Goal: Task Accomplishment & Management: Complete application form

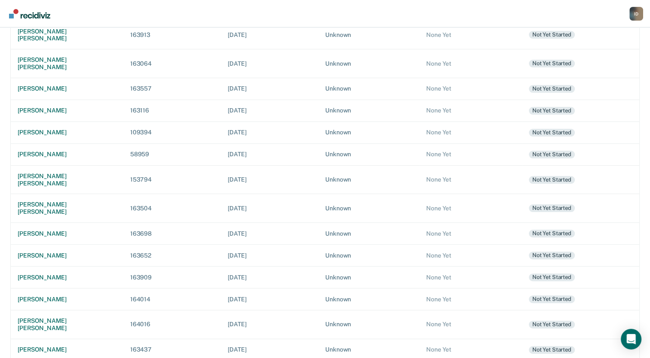
scroll to position [173, 0]
click at [53, 200] on div "[PERSON_NAME] [PERSON_NAME]" at bounding box center [67, 207] width 99 height 15
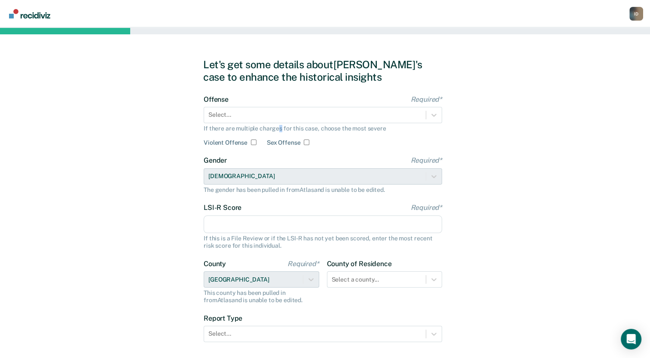
drag, startPoint x: 276, startPoint y: 125, endPoint x: 283, endPoint y: 126, distance: 7.0
click at [283, 126] on div "If there are multiple charges for this case, choose the most severe" at bounding box center [322, 128] width 238 height 7
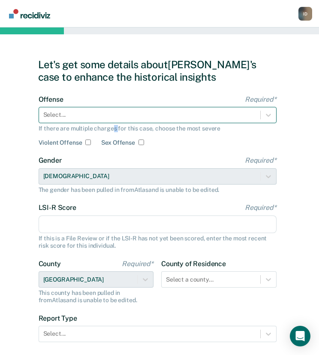
click at [190, 115] on div at bounding box center [149, 114] width 213 height 9
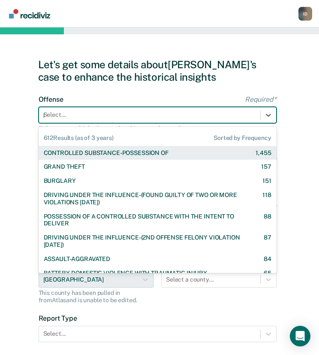
type input "po"
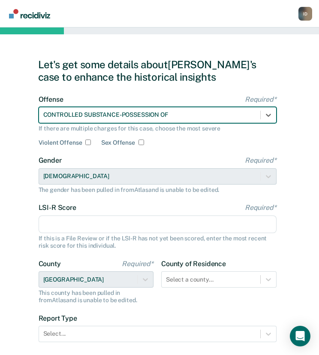
click at [70, 219] on input "LSI-R Score Required*" at bounding box center [158, 225] width 238 height 18
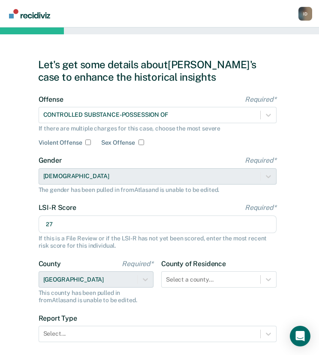
scroll to position [59, 0]
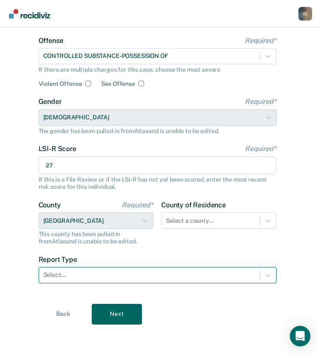
type input "27"
click at [163, 274] on div at bounding box center [149, 274] width 213 height 9
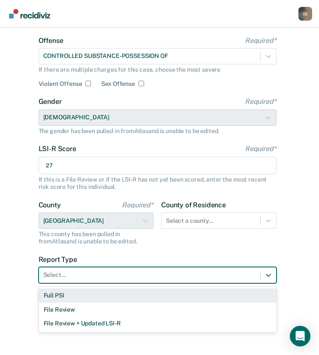
click at [150, 294] on div "Full PSI" at bounding box center [158, 295] width 238 height 14
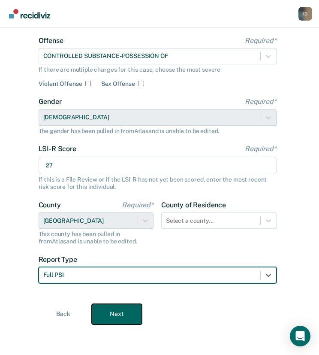
click at [121, 309] on button "Next" at bounding box center [117, 314] width 50 height 21
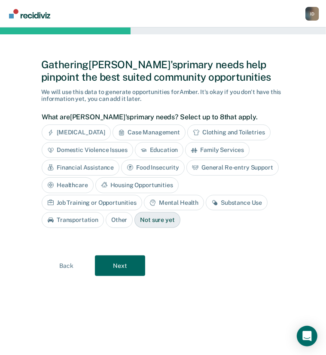
click at [142, 195] on div "Job Training or Opportunities" at bounding box center [92, 203] width 100 height 16
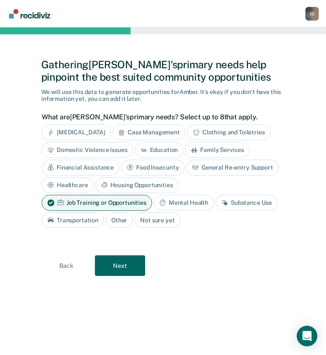
click at [242, 198] on div "Substance Use" at bounding box center [247, 203] width 62 height 16
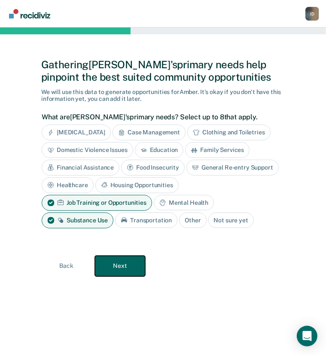
click at [129, 265] on button "Next" at bounding box center [120, 266] width 50 height 21
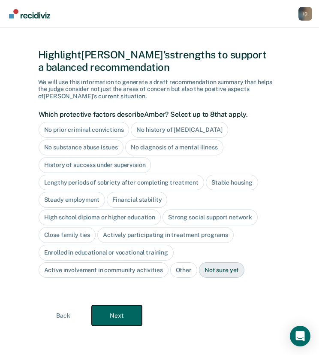
scroll to position [10, 0]
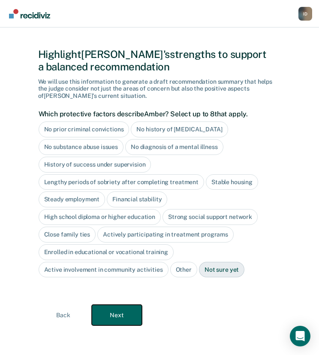
click at [125, 307] on button "Next" at bounding box center [117, 315] width 50 height 21
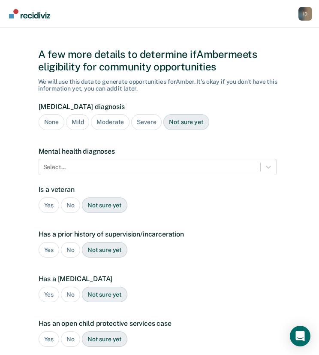
click at [55, 122] on div "None" at bounding box center [52, 122] width 26 height 16
drag, startPoint x: 192, startPoint y: 120, endPoint x: 185, endPoint y: 126, distance: 9.5
click at [185, 126] on div "Not sure yet" at bounding box center [187, 122] width 46 height 16
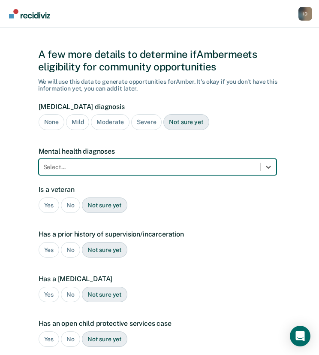
drag, startPoint x: 192, startPoint y: 170, endPoint x: 167, endPoint y: 170, distance: 24.5
click at [167, 170] on div at bounding box center [149, 167] width 213 height 9
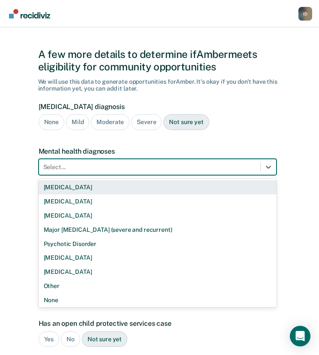
click at [177, 161] on div "Select..." at bounding box center [150, 167] width 222 height 12
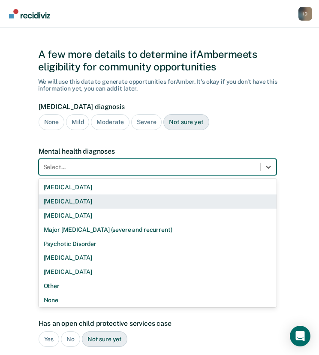
click at [152, 207] on div "[MEDICAL_DATA]" at bounding box center [158, 201] width 238 height 14
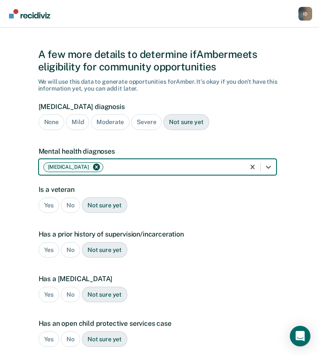
scroll to position [22, 0]
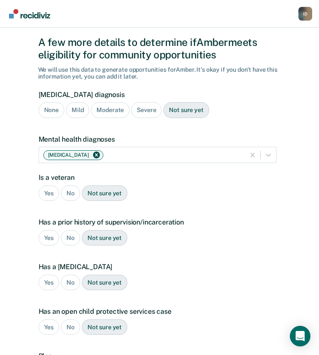
click at [68, 197] on div "No" at bounding box center [70, 193] width 19 height 16
click at [43, 238] on div "Yes" at bounding box center [49, 238] width 21 height 16
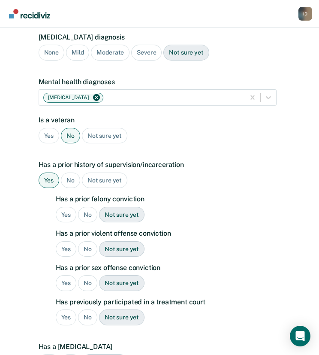
scroll to position [82, 0]
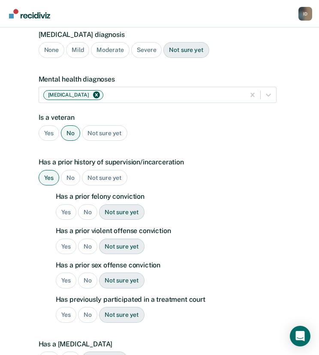
click at [86, 209] on div "No" at bounding box center [87, 212] width 19 height 16
click at [69, 249] on div "Yes" at bounding box center [66, 247] width 21 height 16
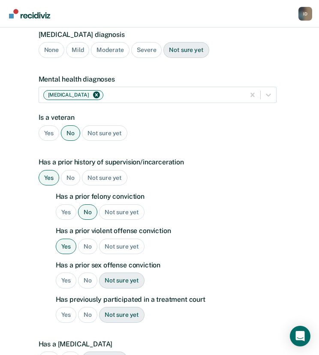
click at [83, 282] on div "No" at bounding box center [87, 281] width 19 height 16
click at [85, 246] on div "No" at bounding box center [87, 247] width 19 height 16
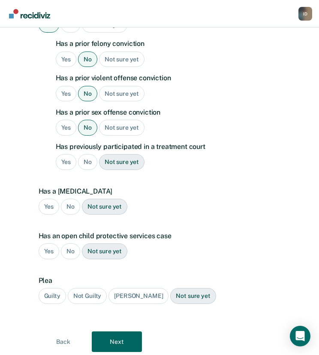
scroll to position [237, 0]
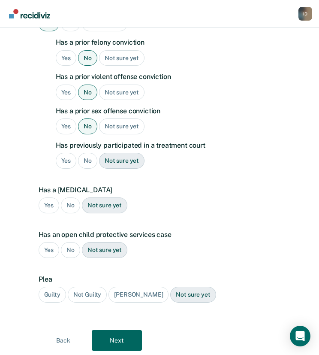
click at [91, 158] on div "No" at bounding box center [87, 161] width 19 height 16
click at [69, 200] on div "No" at bounding box center [70, 205] width 19 height 16
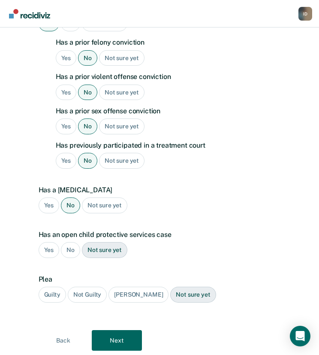
click at [70, 238] on div "Has an open child protective services case Yes No Not sure yet" at bounding box center [158, 248] width 238 height 34
click at [70, 242] on div "No" at bounding box center [70, 250] width 19 height 16
click at [50, 294] on div "Guilty" at bounding box center [52, 295] width 27 height 16
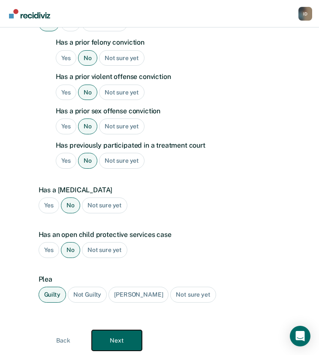
drag, startPoint x: 130, startPoint y: 337, endPoint x: 103, endPoint y: 342, distance: 27.1
click at [103, 342] on button "Next" at bounding box center [117, 340] width 50 height 21
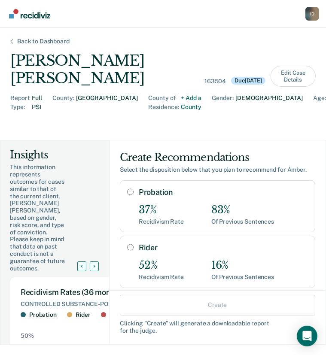
click at [159, 188] on div "Probation 37% Recidivism Rate 83% Of Previous Sentences" at bounding box center [223, 206] width 169 height 37
radio input "true"
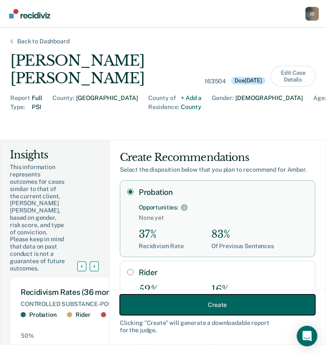
click at [221, 300] on button "Create" at bounding box center [217, 304] width 195 height 21
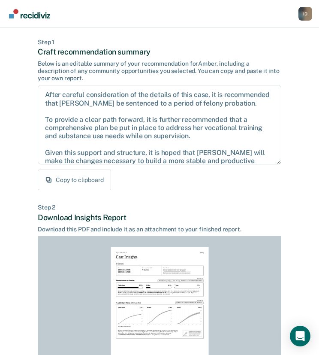
scroll to position [134, 0]
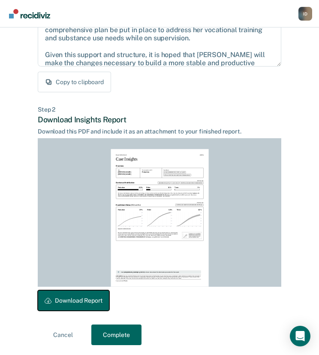
drag, startPoint x: 86, startPoint y: 298, endPoint x: 93, endPoint y: 298, distance: 6.9
click at [93, 298] on button "Download Report" at bounding box center [74, 300] width 72 height 21
click at [120, 332] on button "Complete" at bounding box center [116, 335] width 50 height 21
